Goal: Share content: Share content

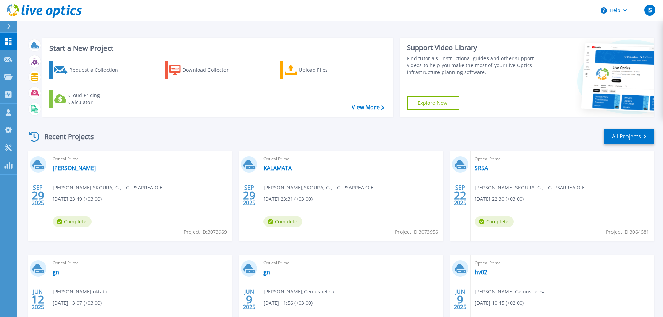
click at [38, 137] on icon at bounding box center [34, 136] width 10 height 10
click at [613, 137] on link "All Projects" at bounding box center [628, 137] width 50 height 16
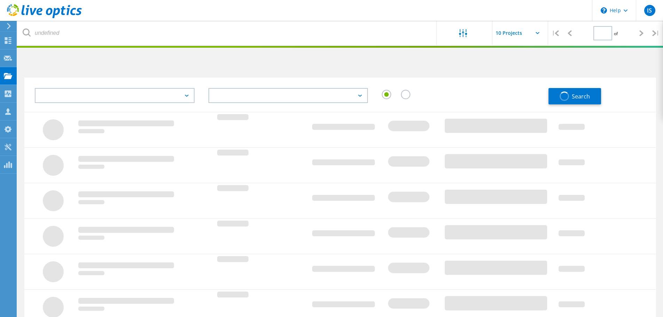
type input "1"
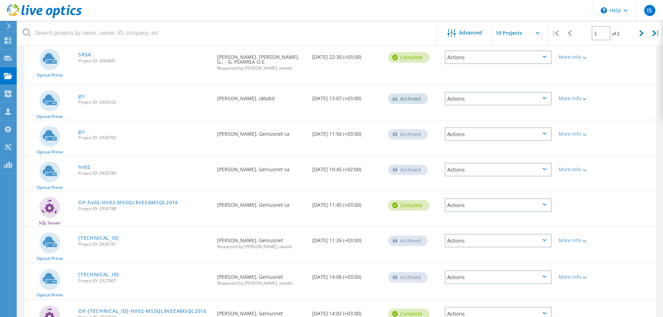
scroll to position [168, 0]
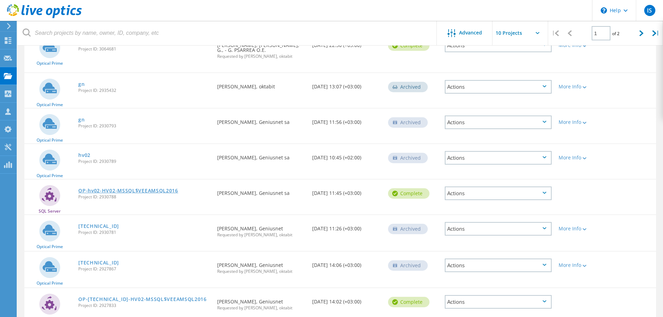
click at [154, 189] on link "OP-hv02-HV02-MSSQL$VEEAMSQL2016" at bounding box center [128, 190] width 100 height 5
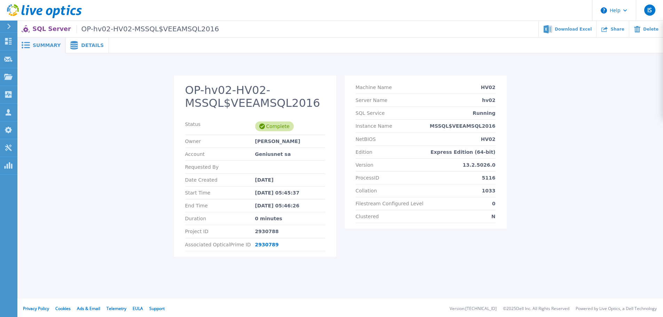
click at [87, 48] on span "Details" at bounding box center [92, 45] width 23 height 5
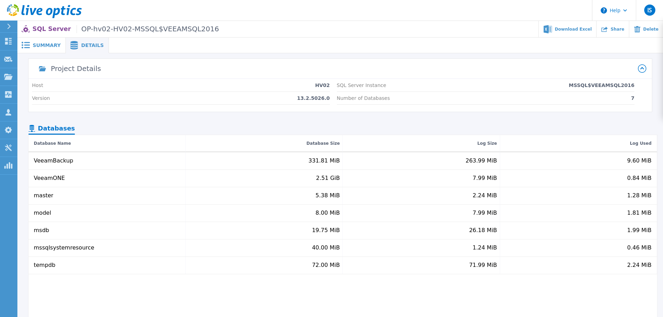
click at [44, 47] on span "Summary" at bounding box center [47, 45] width 28 height 5
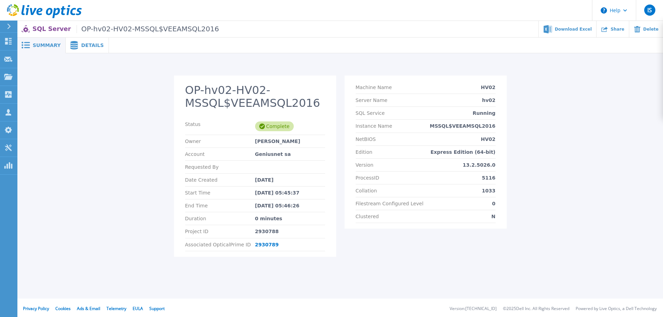
click at [87, 45] on span "Details" at bounding box center [92, 45] width 23 height 5
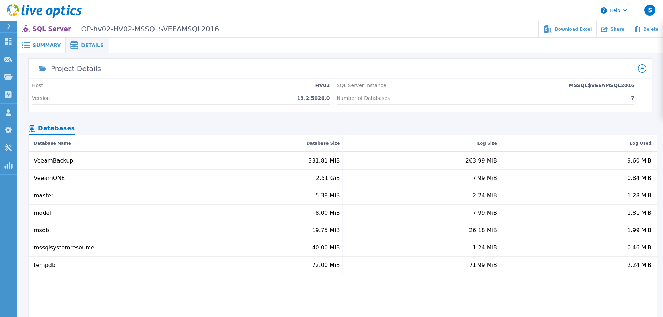
click at [52, 45] on span "Summary" at bounding box center [47, 45] width 28 height 5
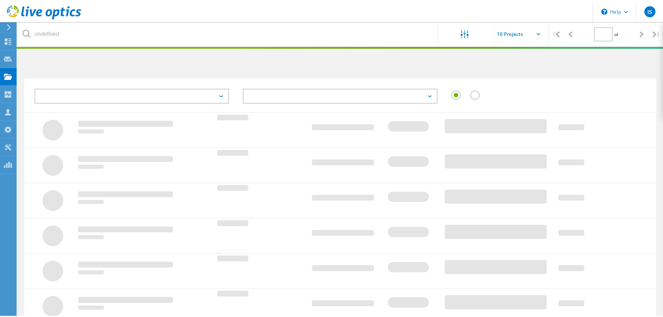
scroll to position [168, 0]
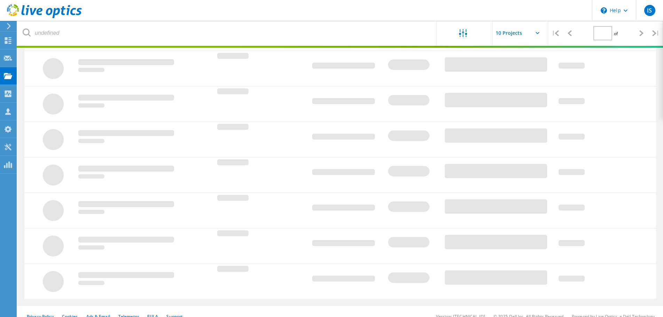
type input "1"
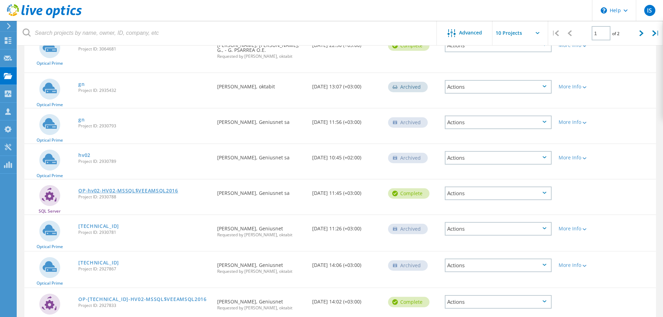
click at [135, 192] on link "OP-hv02-HV02-MSSQL$VEEAMSQL2016" at bounding box center [128, 190] width 100 height 5
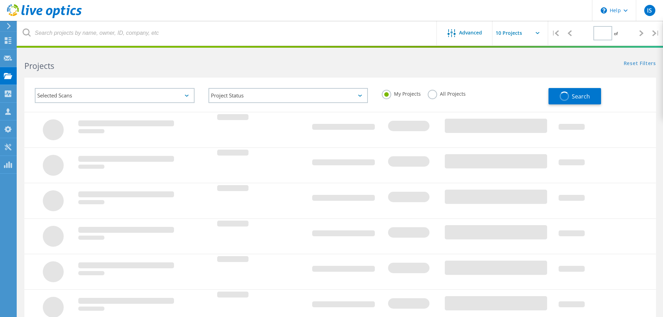
type input "1"
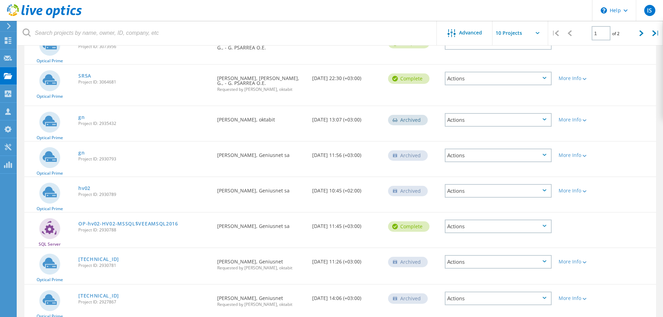
scroll to position [133, 0]
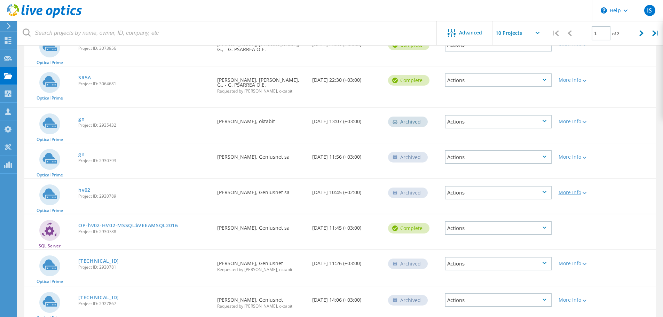
click at [578, 194] on div "More Info" at bounding box center [579, 192] width 43 height 5
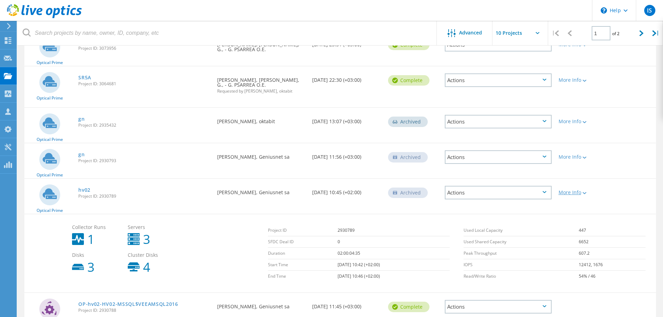
click at [578, 194] on div "More Info" at bounding box center [579, 192] width 43 height 5
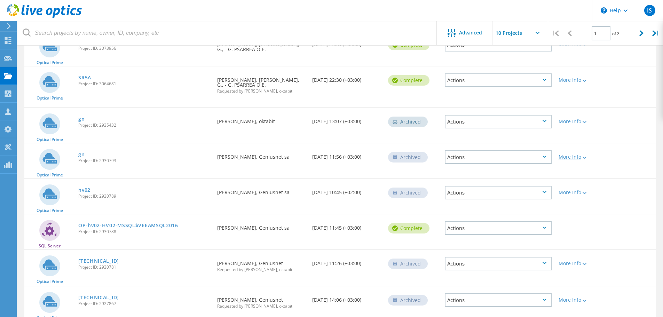
click at [570, 155] on div "More Info" at bounding box center [579, 156] width 43 height 5
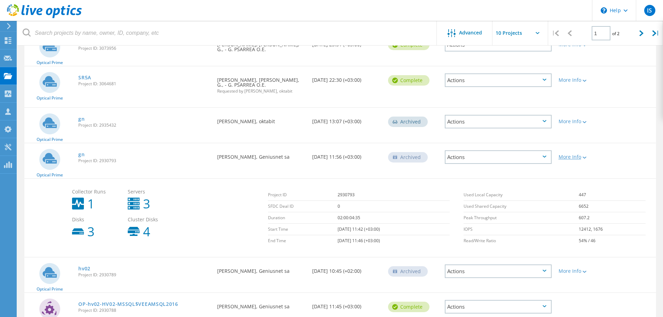
click at [570, 155] on div "More Info" at bounding box center [579, 156] width 43 height 5
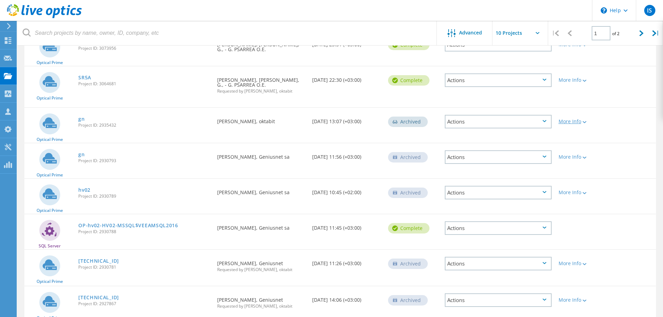
click at [565, 121] on div "More Info" at bounding box center [579, 121] width 43 height 5
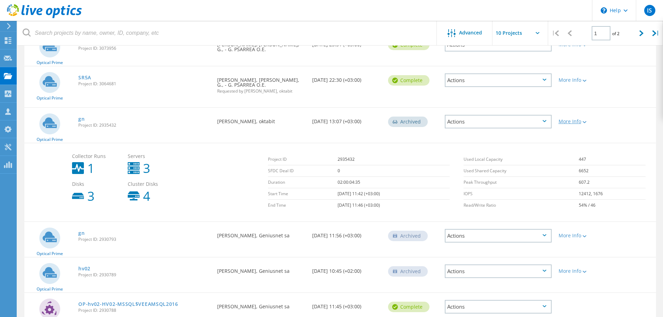
click at [565, 121] on div "More Info" at bounding box center [579, 121] width 43 height 5
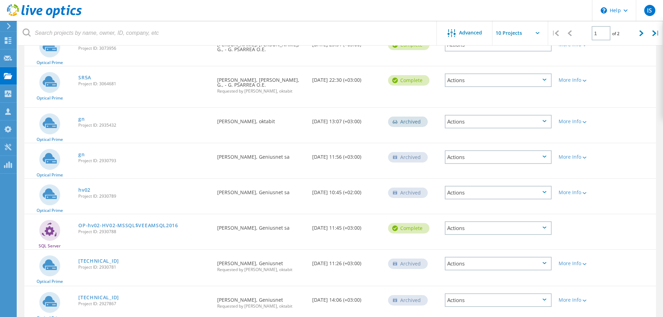
scroll to position [98, 0]
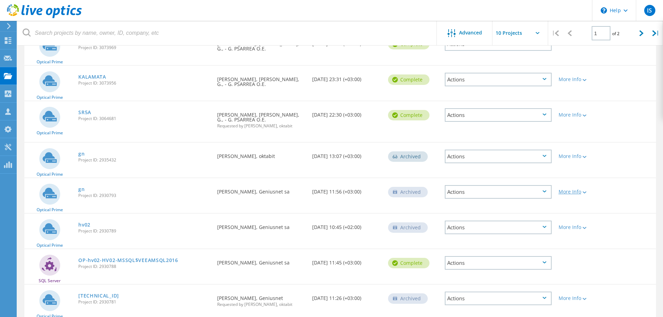
click at [567, 192] on div "More Info" at bounding box center [579, 191] width 43 height 5
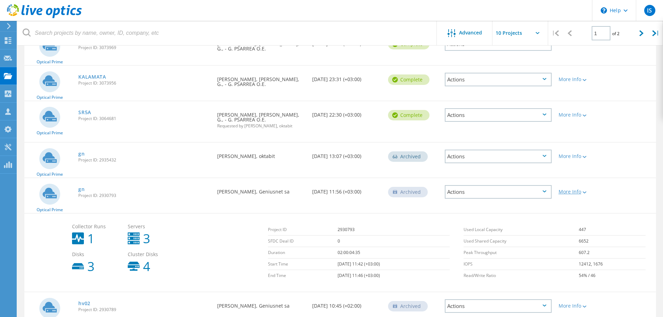
click at [567, 192] on div "More Info" at bounding box center [579, 191] width 43 height 5
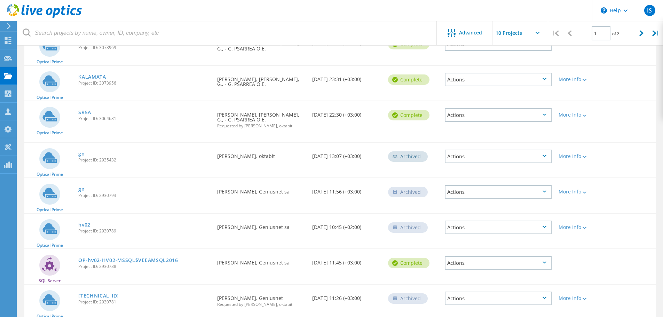
scroll to position [133, 0]
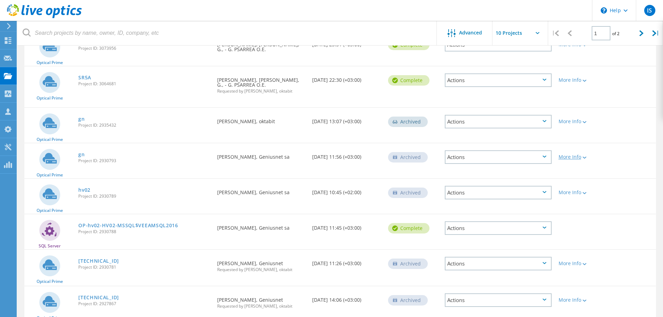
click at [567, 192] on div "More Info" at bounding box center [579, 192] width 43 height 5
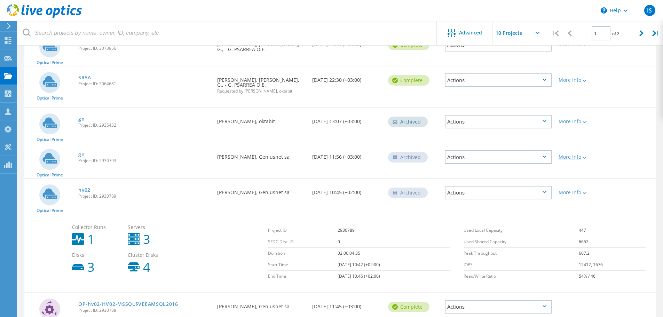
click at [567, 192] on div "More Info" at bounding box center [579, 192] width 43 height 5
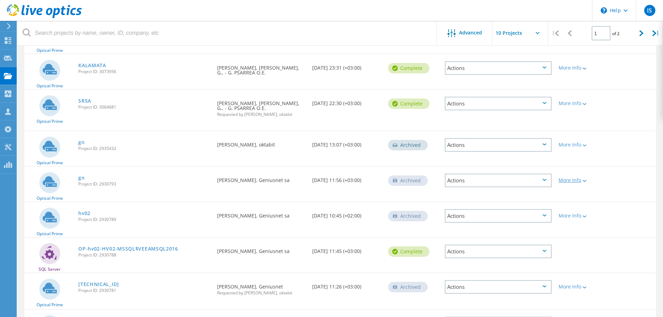
scroll to position [98, 0]
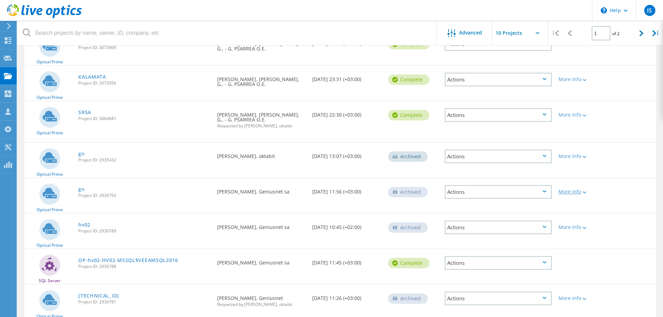
click at [574, 193] on div "More Info" at bounding box center [579, 191] width 43 height 5
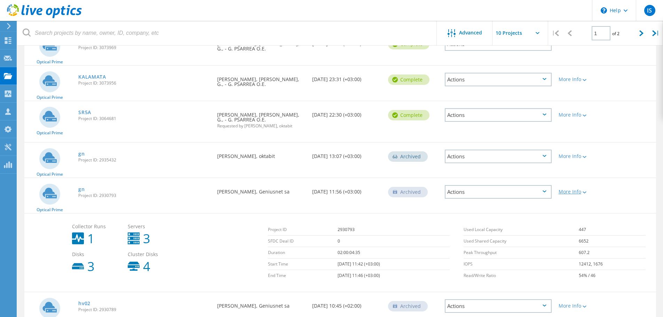
click at [574, 193] on div "More Info" at bounding box center [579, 191] width 43 height 5
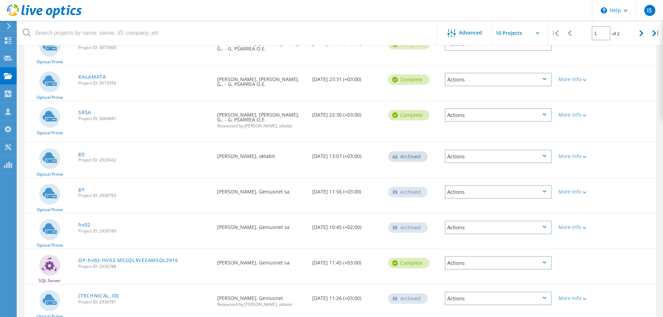
click at [82, 152] on link "gn" at bounding box center [81, 153] width 6 height 5
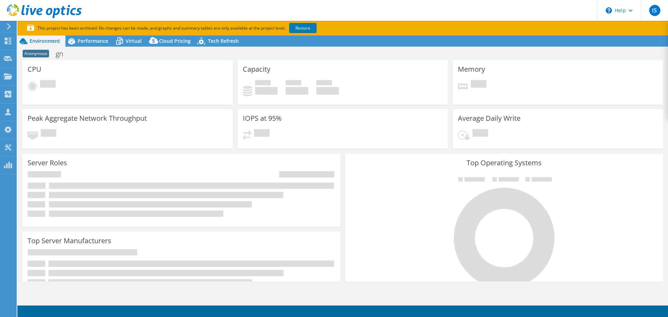
select select "USD"
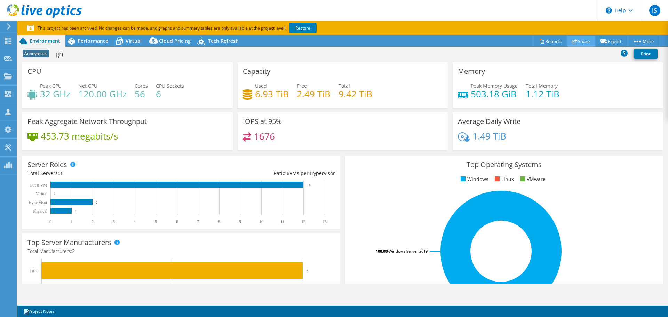
click at [577, 39] on link "Share" at bounding box center [581, 41] width 29 height 11
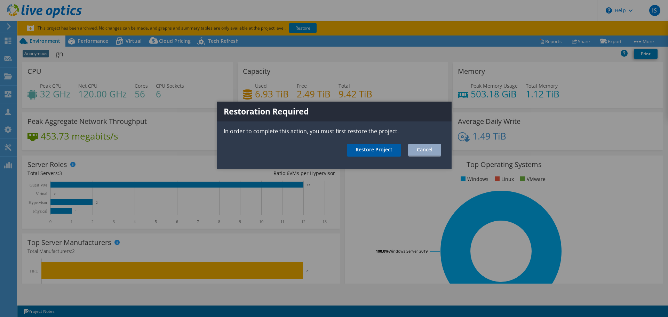
click at [386, 150] on link "Restore Project" at bounding box center [374, 150] width 54 height 13
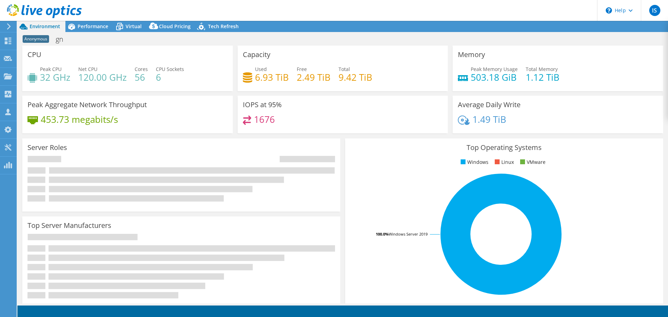
select select "USD"
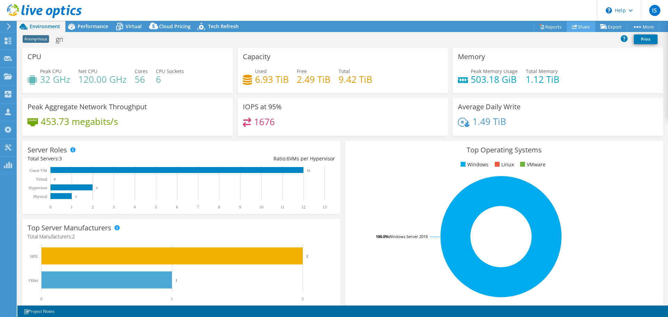
click at [577, 27] on link "Share" at bounding box center [581, 26] width 29 height 11
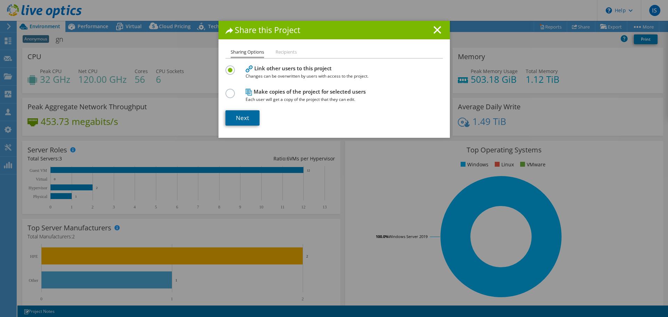
click at [245, 120] on link "Next" at bounding box center [242, 117] width 34 height 15
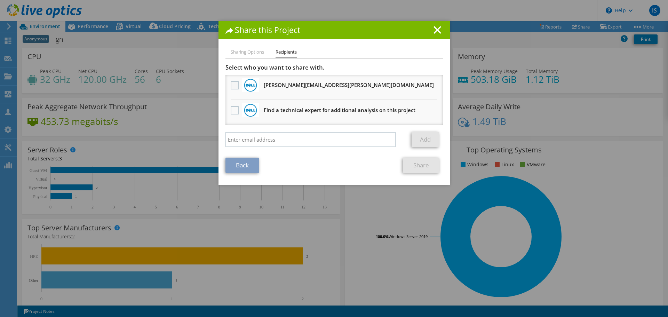
click at [231, 82] on label at bounding box center [236, 85] width 10 height 8
click at [0, 0] on input "checkbox" at bounding box center [0, 0] width 0 height 0
click at [424, 167] on link "Share" at bounding box center [421, 165] width 37 height 15
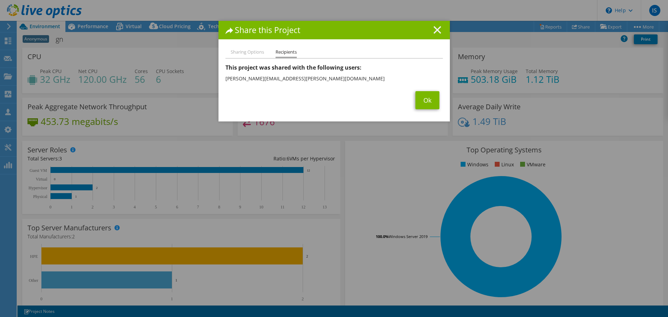
click at [435, 29] on line at bounding box center [437, 29] width 7 height 7
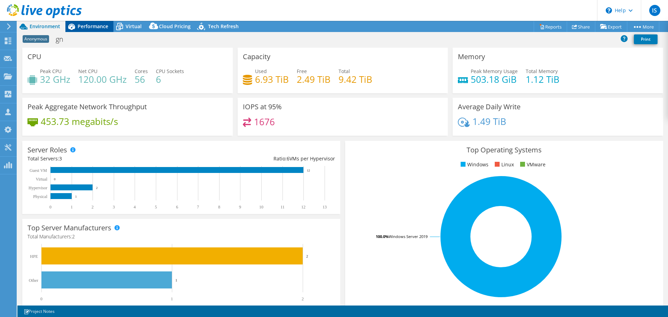
click at [88, 23] on span "Performance" at bounding box center [93, 26] width 31 height 7
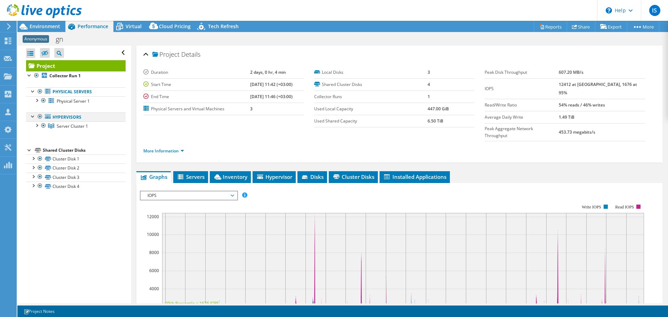
click at [33, 116] on div at bounding box center [33, 115] width 7 height 7
click at [31, 91] on div at bounding box center [33, 90] width 7 height 7
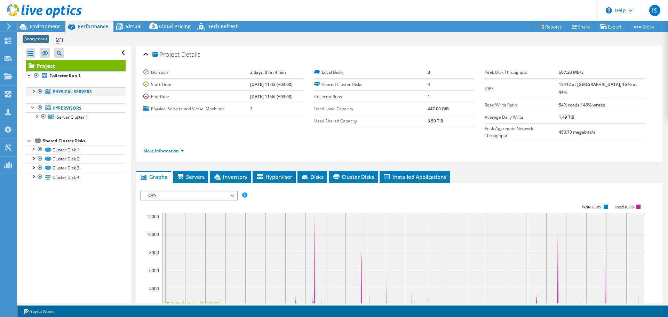
click at [31, 91] on div at bounding box center [33, 90] width 7 height 7
click at [39, 102] on div at bounding box center [36, 99] width 7 height 7
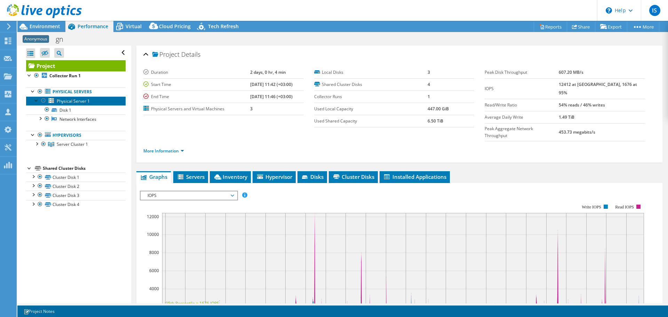
click at [71, 102] on span "Physical Server 1" at bounding box center [73, 101] width 33 height 6
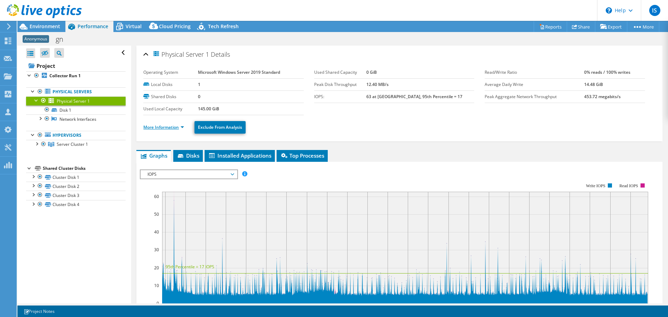
click at [171, 127] on link "More Information" at bounding box center [163, 127] width 41 height 6
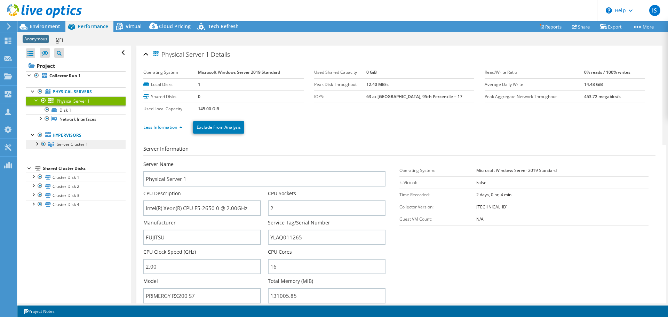
click at [62, 144] on span "Server Cluster 1" at bounding box center [72, 144] width 31 height 6
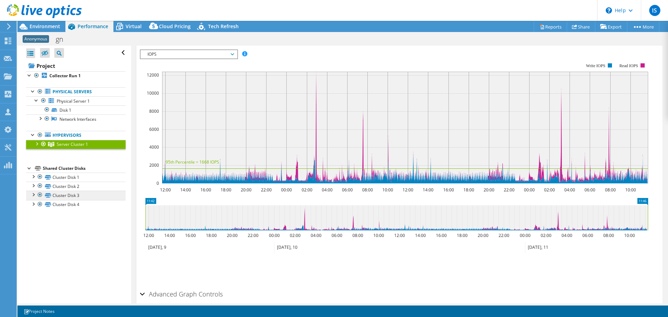
scroll to position [77, 0]
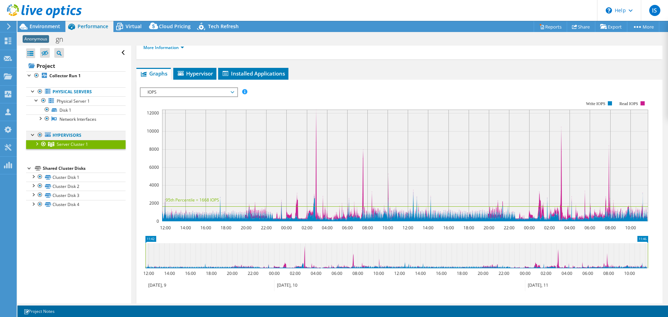
click at [33, 136] on div at bounding box center [33, 134] width 7 height 7
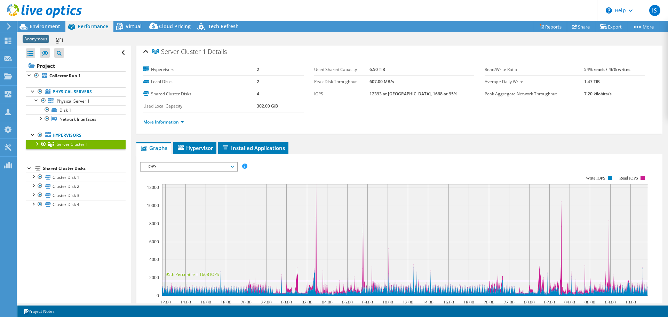
scroll to position [0, 0]
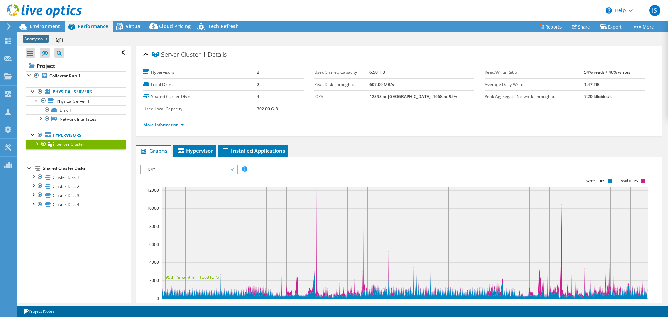
click at [173, 128] on li "More Information" at bounding box center [165, 125] width 45 height 8
click at [172, 126] on link "More Information" at bounding box center [163, 125] width 41 height 6
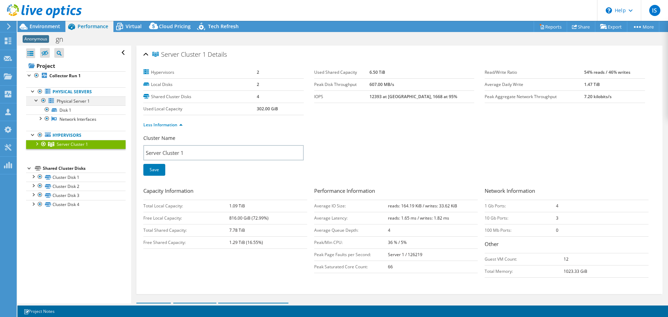
click at [37, 102] on div at bounding box center [36, 99] width 7 height 7
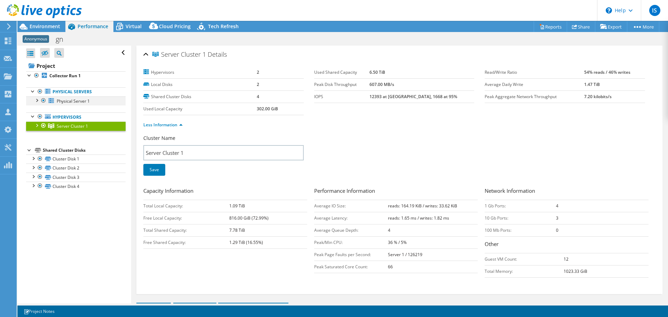
click at [37, 102] on div at bounding box center [36, 99] width 7 height 7
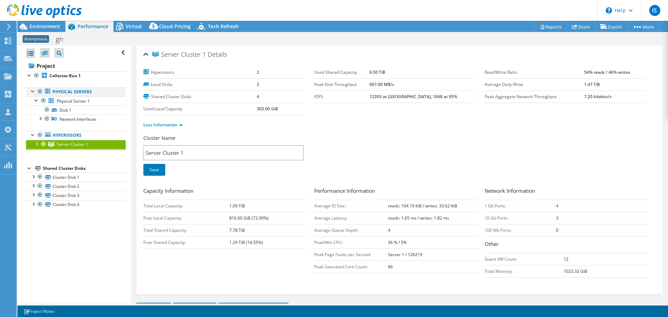
click at [32, 91] on div at bounding box center [33, 90] width 7 height 7
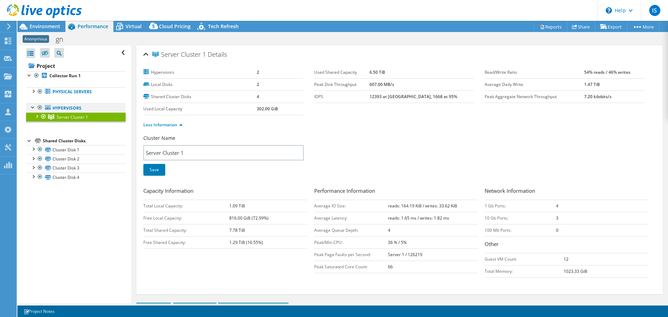
click at [34, 107] on div at bounding box center [33, 106] width 7 height 7
click at [34, 92] on div at bounding box center [33, 90] width 7 height 7
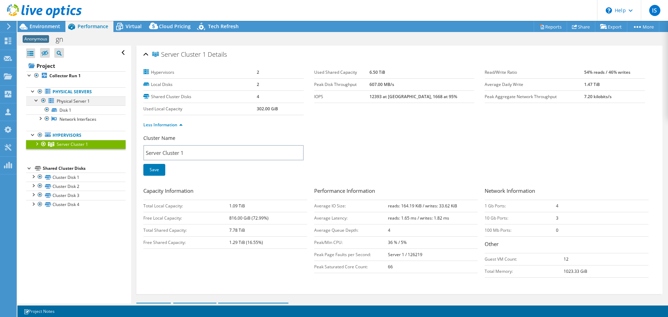
click at [34, 99] on div at bounding box center [36, 99] width 7 height 7
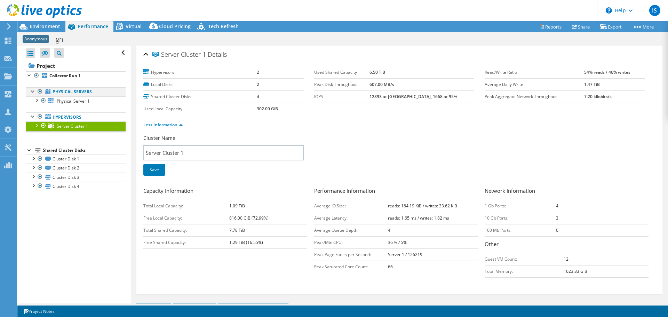
click at [33, 91] on div at bounding box center [33, 90] width 7 height 7
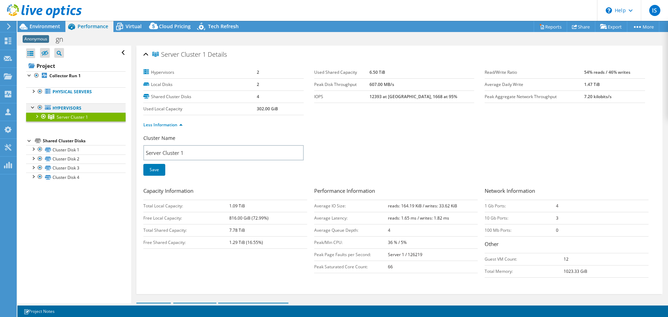
click at [34, 109] on div at bounding box center [33, 106] width 7 height 7
